Goal: Navigation & Orientation: Find specific page/section

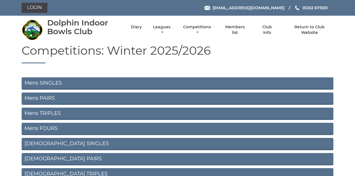
click at [75, 85] on link "Mens SINGLES" at bounding box center [177, 83] width 311 height 12
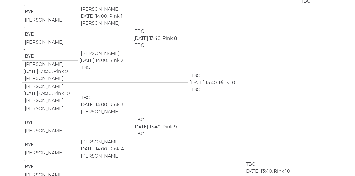
scroll to position [467, 0]
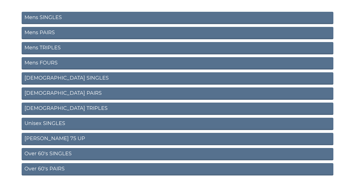
scroll to position [67, 0]
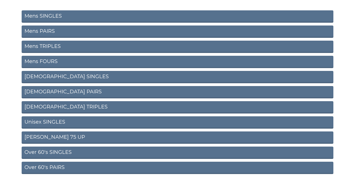
click at [53, 30] on link "Mens PAIRS" at bounding box center [177, 32] width 311 height 12
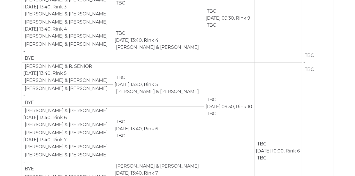
scroll to position [221, 0]
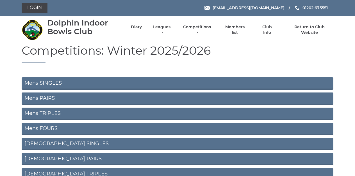
scroll to position [67, 0]
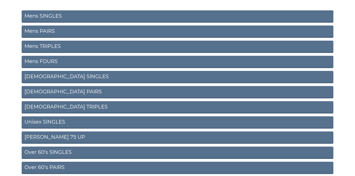
click at [56, 76] on link "Ladies SINGLES" at bounding box center [177, 77] width 311 height 12
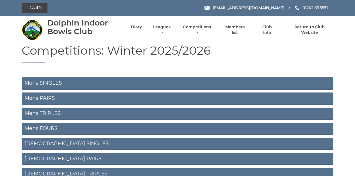
scroll to position [67, 0]
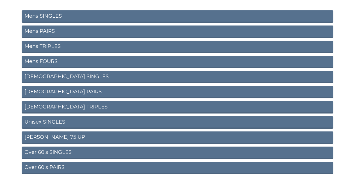
click at [41, 92] on link "[DEMOGRAPHIC_DATA] PAIRS" at bounding box center [177, 92] width 311 height 12
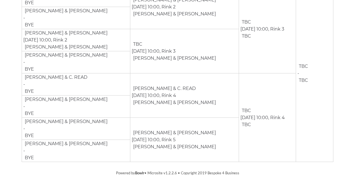
scroll to position [121, 0]
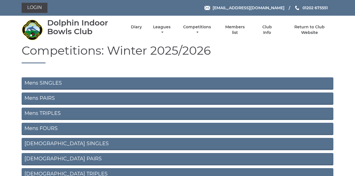
scroll to position [67, 0]
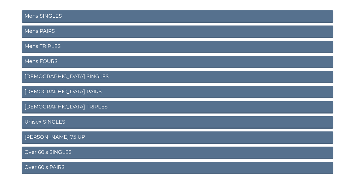
click at [46, 106] on link "Ladies TRIPLES" at bounding box center [177, 107] width 311 height 12
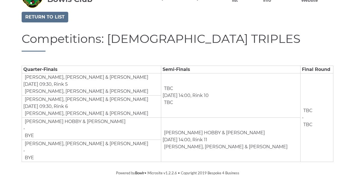
scroll to position [32, 0]
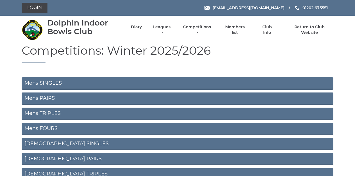
scroll to position [67, 0]
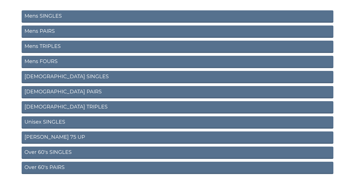
click at [47, 121] on link "Unisex SINGLES" at bounding box center [177, 122] width 311 height 12
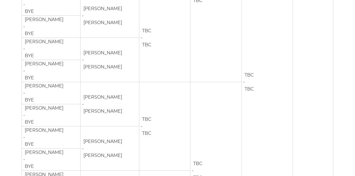
scroll to position [562, 0]
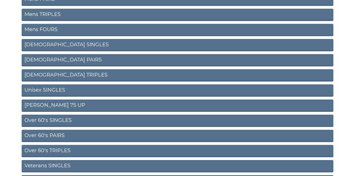
scroll to position [100, 0]
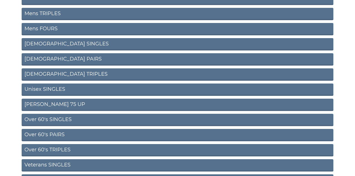
click at [54, 135] on link "Over 60's PAIRS" at bounding box center [177, 135] width 311 height 12
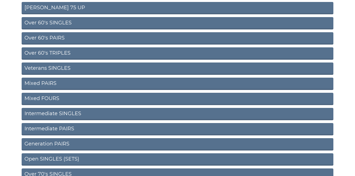
scroll to position [197, 0]
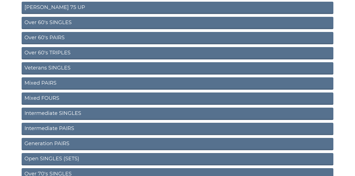
click at [52, 83] on link "Mixed PAIRS" at bounding box center [177, 83] width 311 height 12
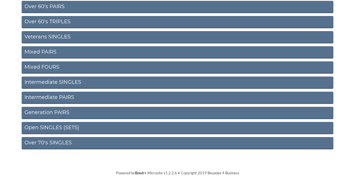
scroll to position [228, 0]
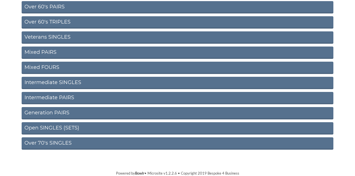
click at [47, 82] on link "Intermediate SINGLES" at bounding box center [177, 83] width 311 height 12
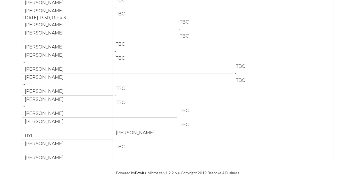
scroll to position [305, 0]
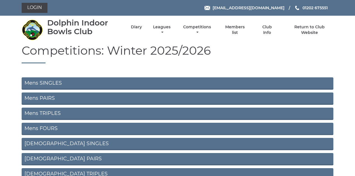
scroll to position [228, 0]
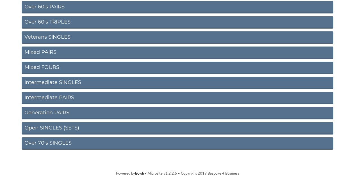
click at [49, 127] on link "Open SINGLES (SETS)" at bounding box center [177, 128] width 311 height 12
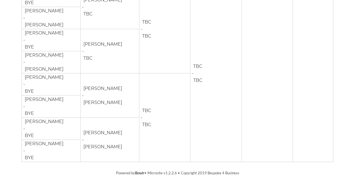
scroll to position [659, 0]
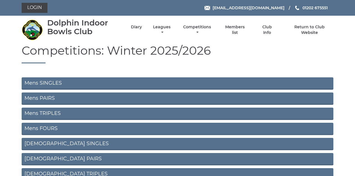
scroll to position [228, 0]
